Goal: Download file/media

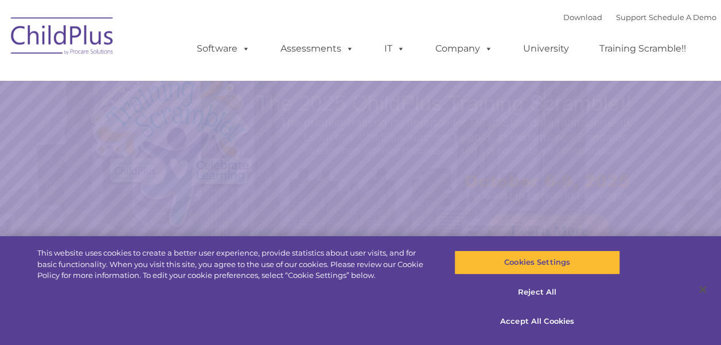
select select "MEDIUM"
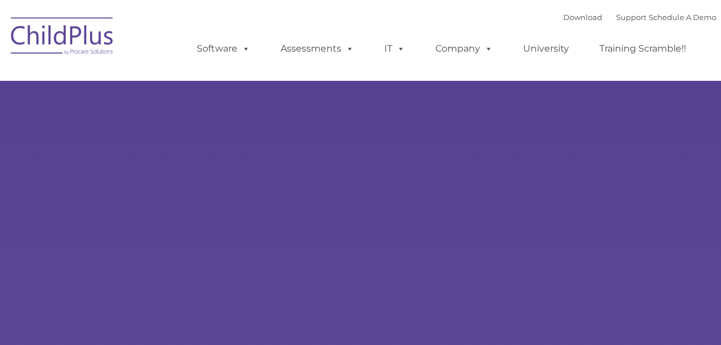
type input ""
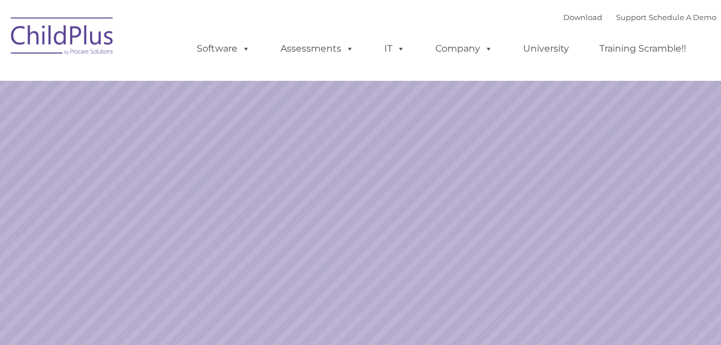
select select "MEDIUM"
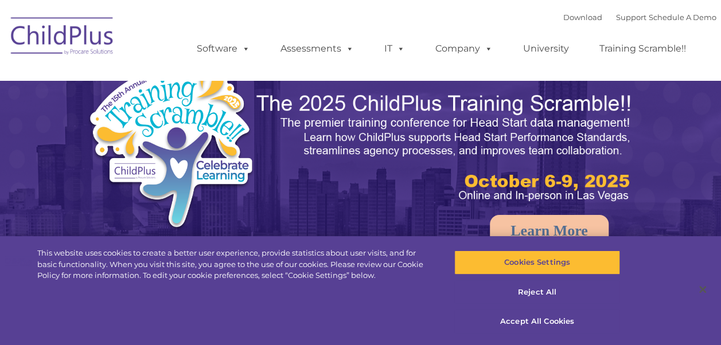
select select "MEDIUM"
click at [47, 35] on img at bounding box center [62, 37] width 115 height 57
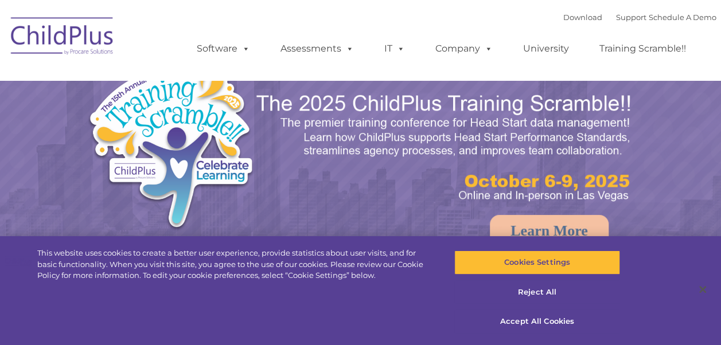
select select "MEDIUM"
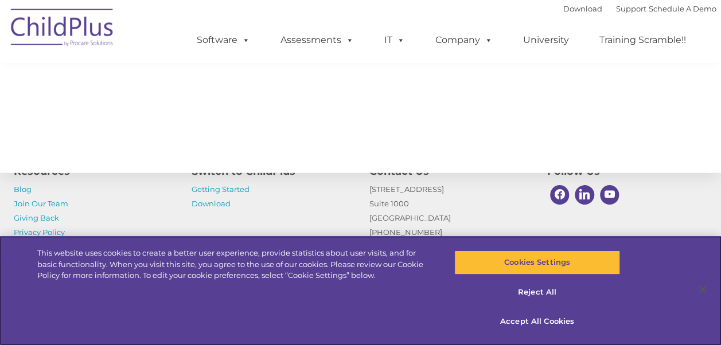
scroll to position [1360, 0]
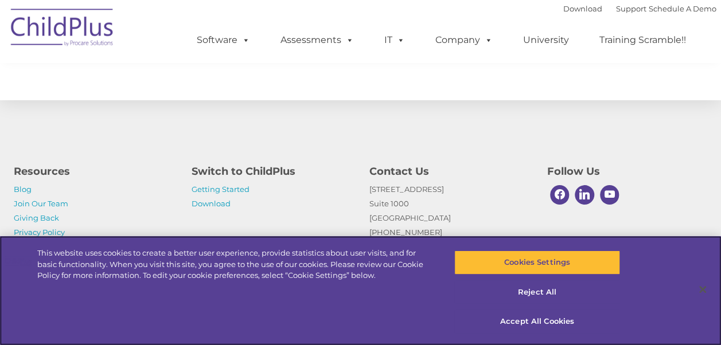
click at [635, 239] on div "Cookies Settings Reject All Accept All Cookies" at bounding box center [540, 290] width 216 height 109
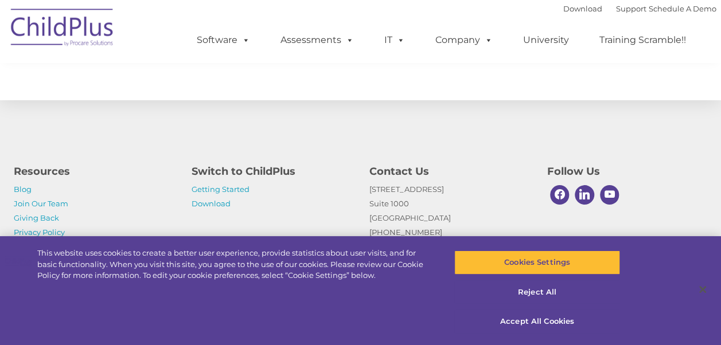
click at [647, 223] on div "Resources Blog Join Our Team Giving Back Privacy Policy Switch to ChildPlus Get…" at bounding box center [360, 206] width 711 height 96
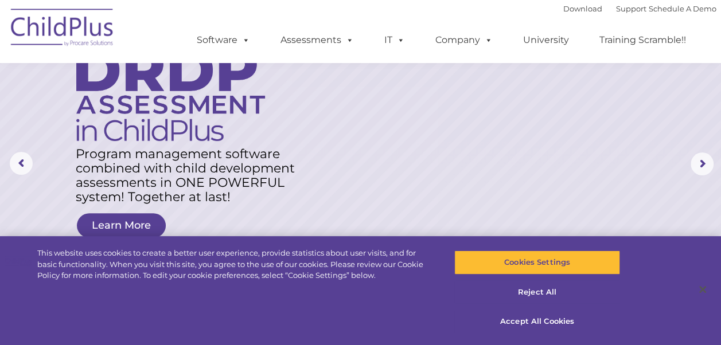
scroll to position [0, 0]
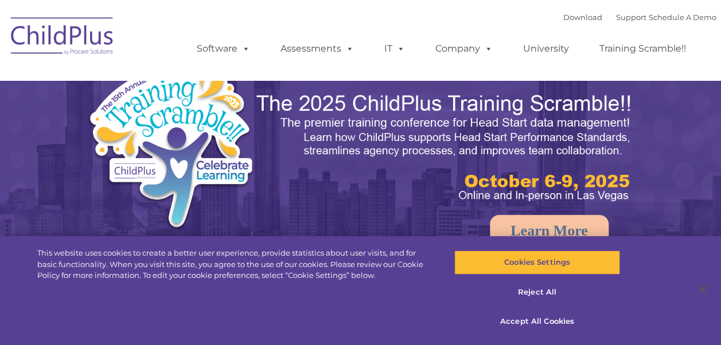
select select "MEDIUM"
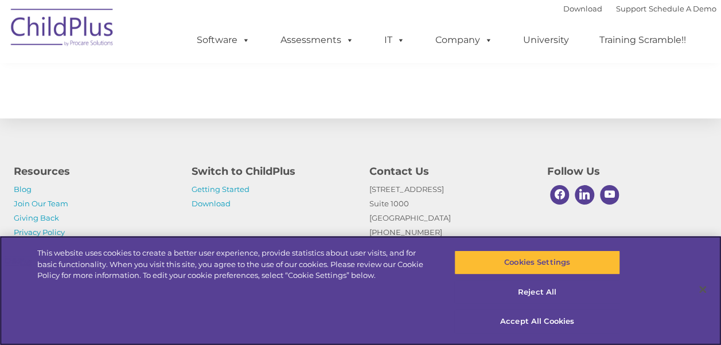
scroll to position [1360, 0]
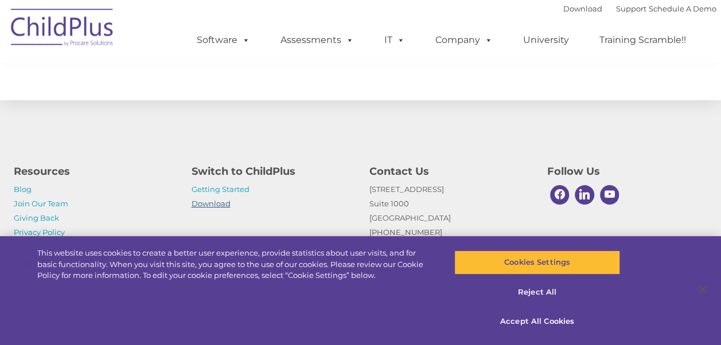
click at [223, 204] on link "Download" at bounding box center [211, 203] width 39 height 9
